Goal: Find specific page/section: Find specific page/section

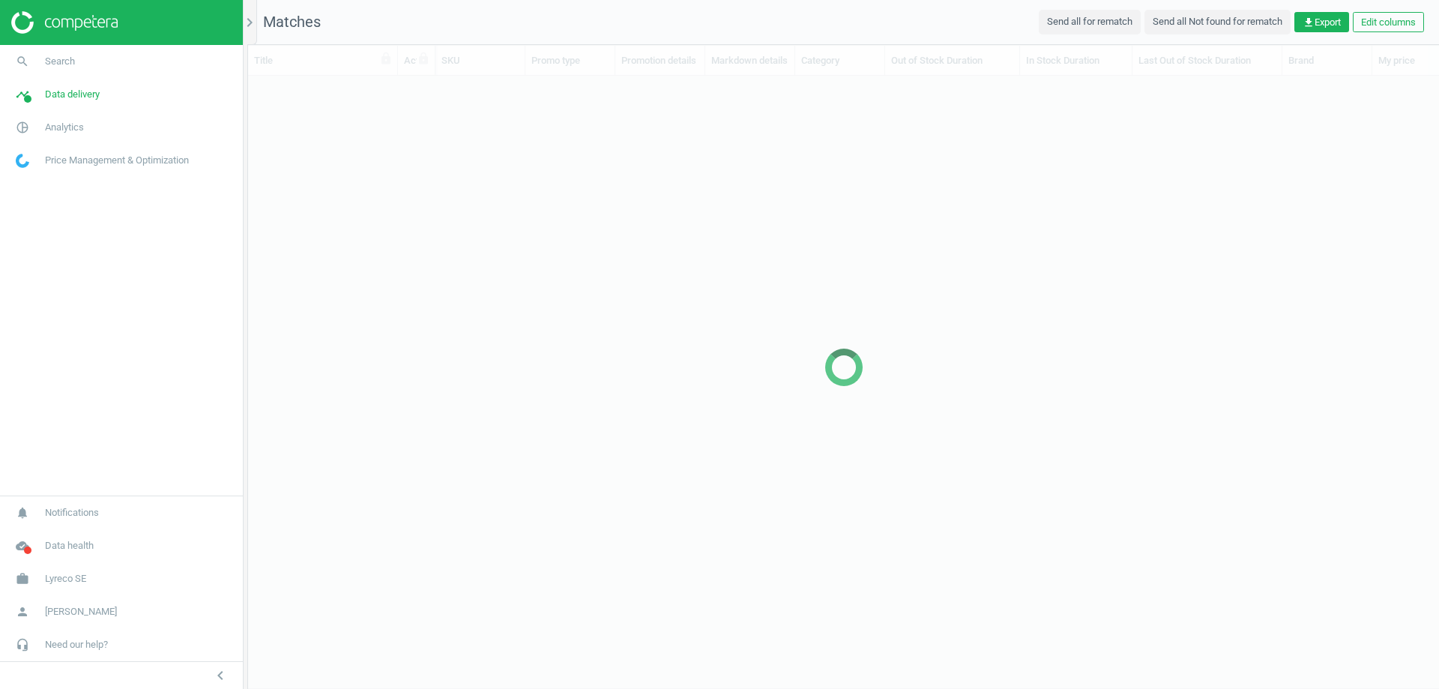
scroll to position [589, 1180]
click at [253, 19] on icon "chevron_right" at bounding box center [250, 22] width 18 height 18
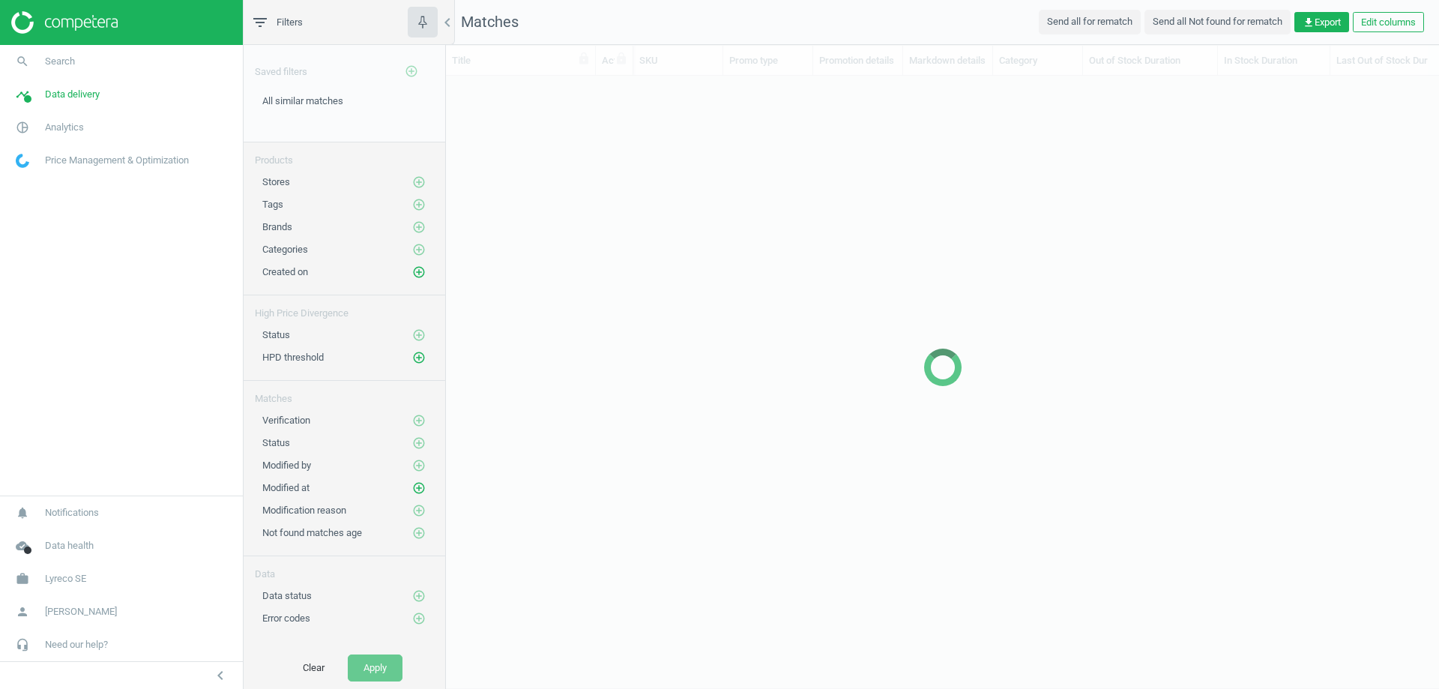
scroll to position [589, 982]
